Goal: Navigation & Orientation: Find specific page/section

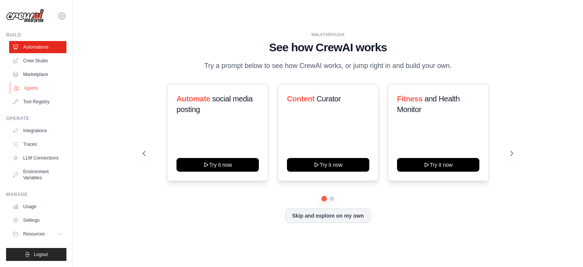
click at [33, 85] on link "Agents" at bounding box center [38, 88] width 57 height 12
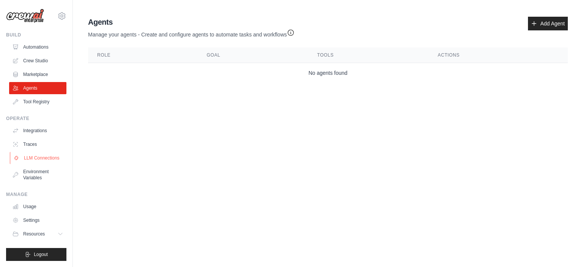
click at [46, 156] on link "LLM Connections" at bounding box center [38, 158] width 57 height 12
